Goal: Obtain resource: Obtain resource

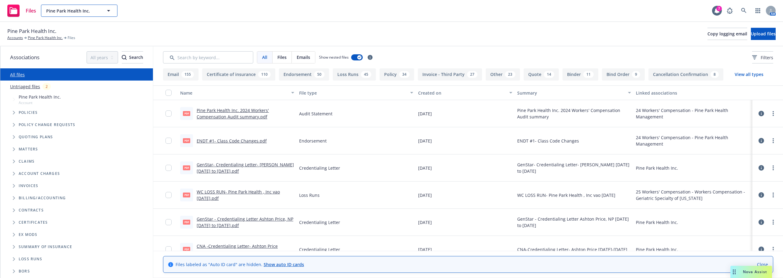
click at [75, 14] on button "Pine Park Health Inc." at bounding box center [79, 11] width 76 height 12
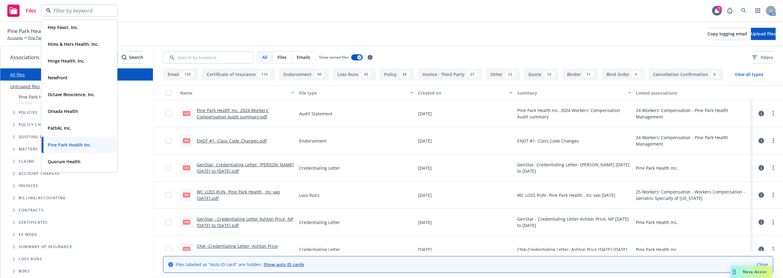
scroll to position [183, 0]
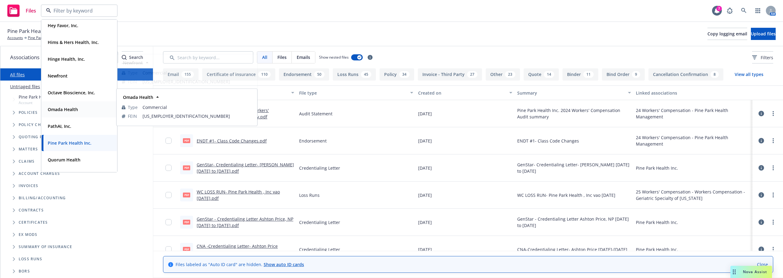
click at [63, 107] on strong "Omada Health" at bounding box center [63, 110] width 30 height 6
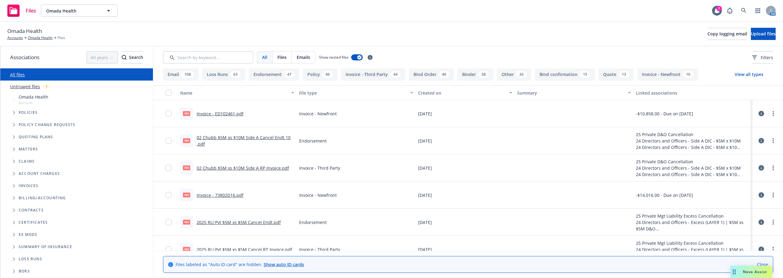
click at [223, 79] on button "Loss Runs 63" at bounding box center [223, 74] width 43 height 12
